Goal: Navigation & Orientation: Find specific page/section

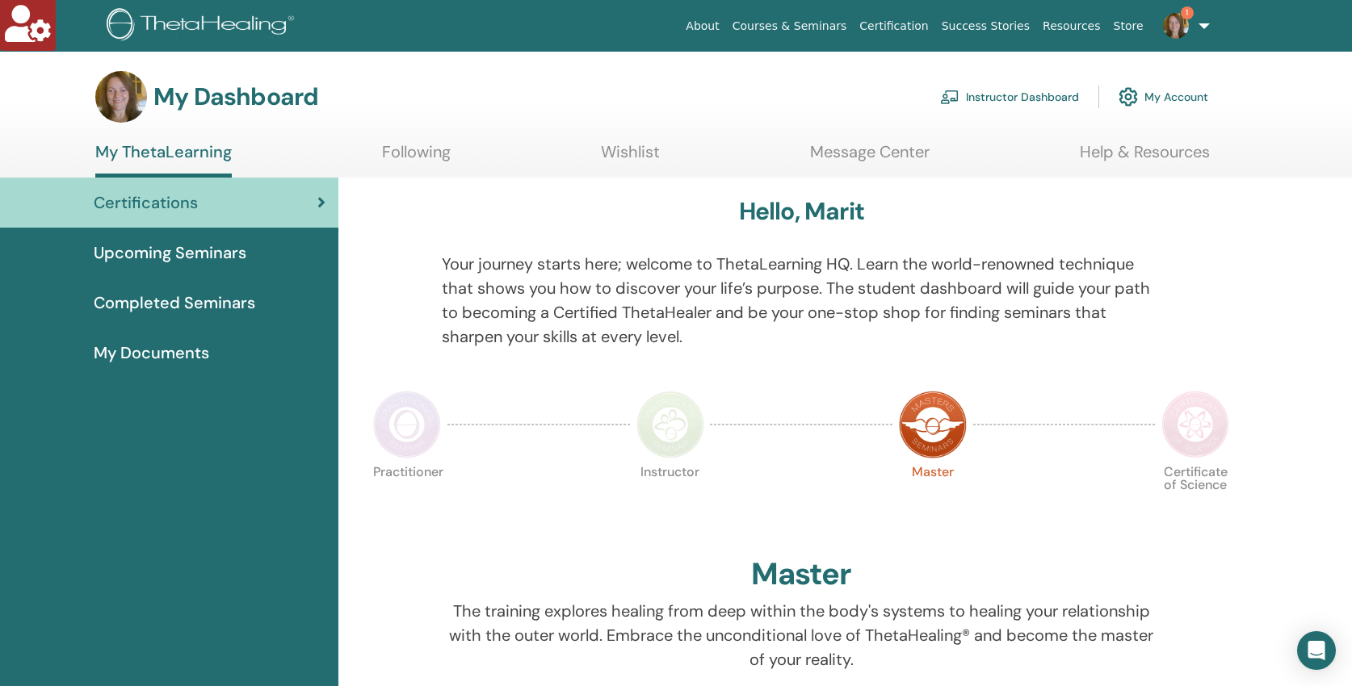
click at [1033, 94] on link "Instructor Dashboard" at bounding box center [1009, 97] width 139 height 36
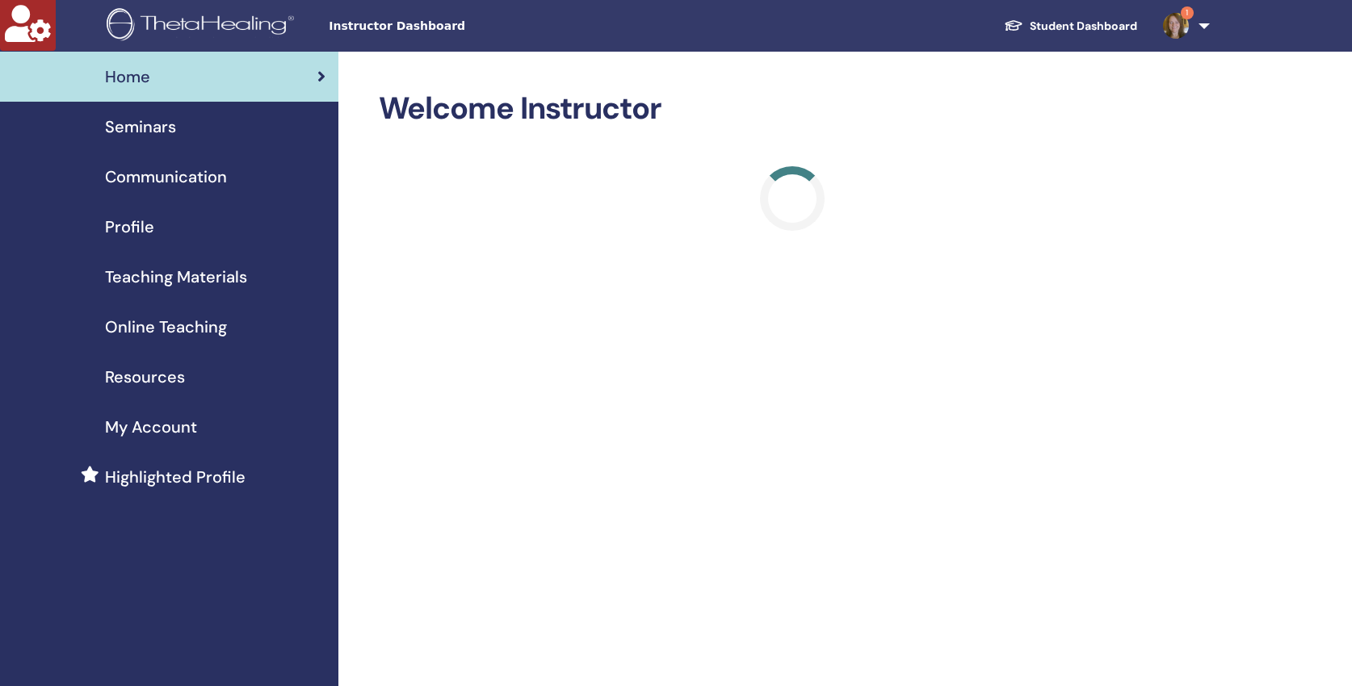
click at [202, 325] on span "Online Teaching" at bounding box center [166, 327] width 122 height 24
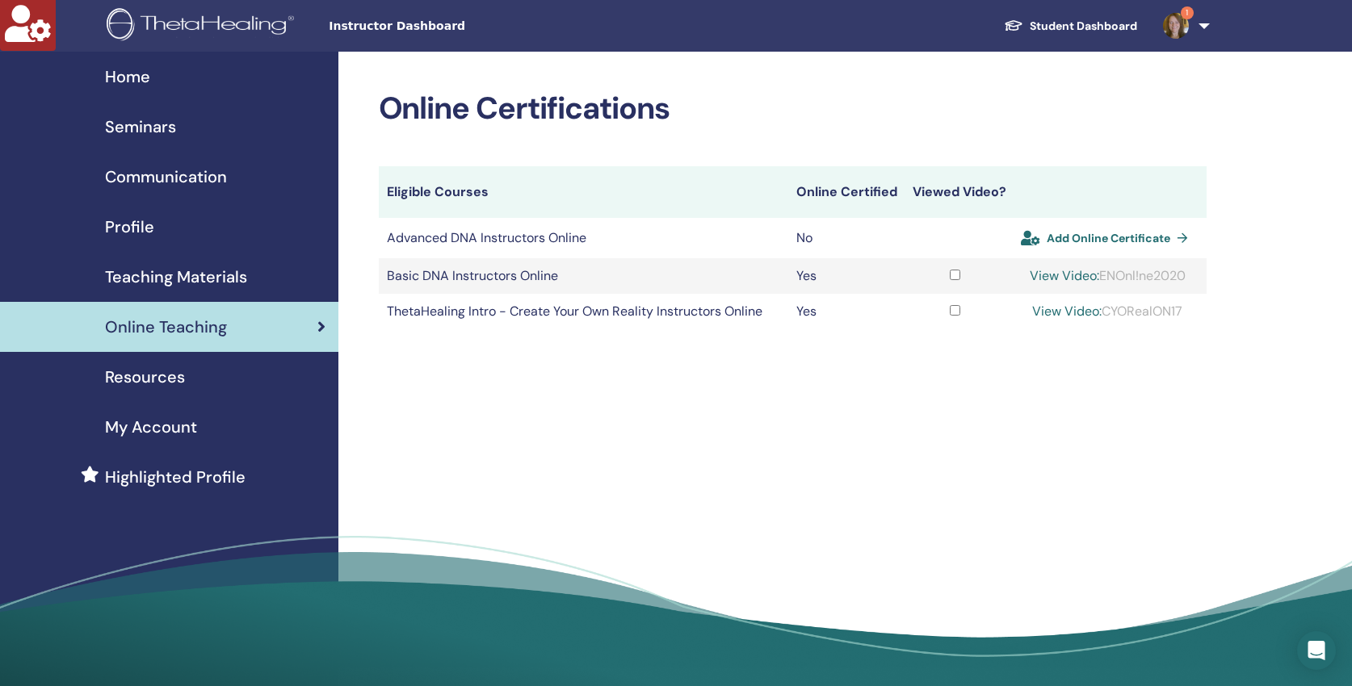
click at [203, 273] on span "Teaching Materials" at bounding box center [176, 277] width 142 height 24
